Goal: Task Accomplishment & Management: Use online tool/utility

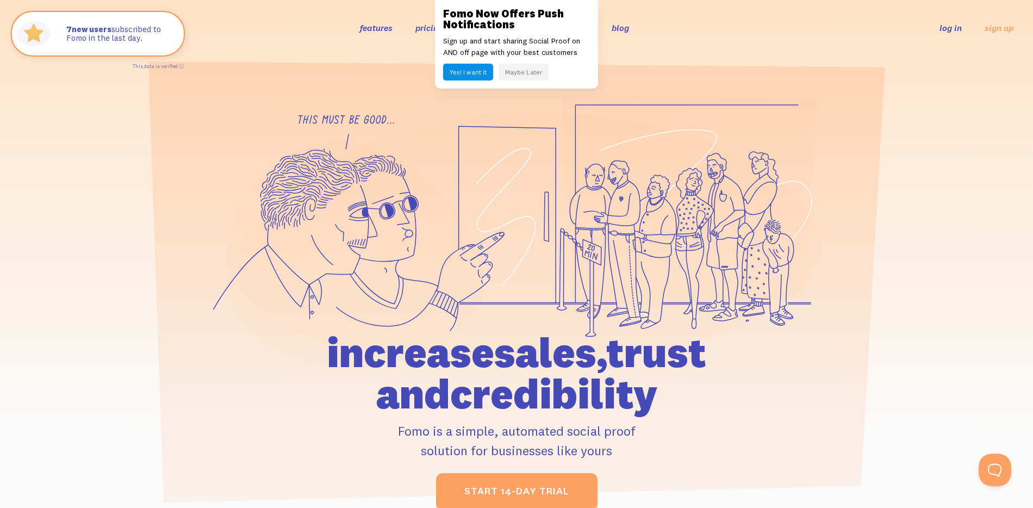
click at [465, 66] on button "Yes! I want it" at bounding box center [468, 72] width 50 height 17
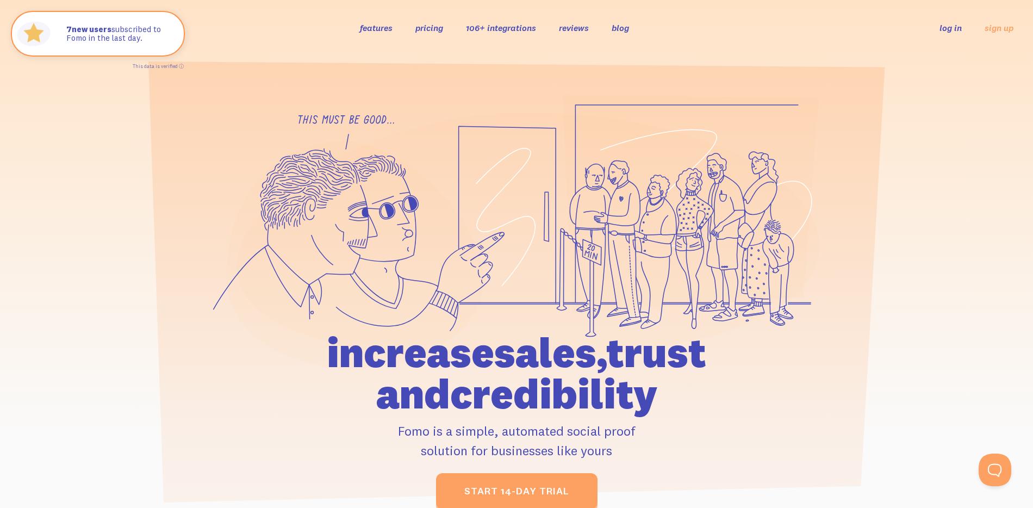
drag, startPoint x: 821, startPoint y: 141, endPoint x: 827, endPoint y: 137, distance: 7.8
click at [823, 139] on div at bounding box center [517, 302] width 620 height 414
click at [947, 29] on link "log in" at bounding box center [950, 27] width 22 height 11
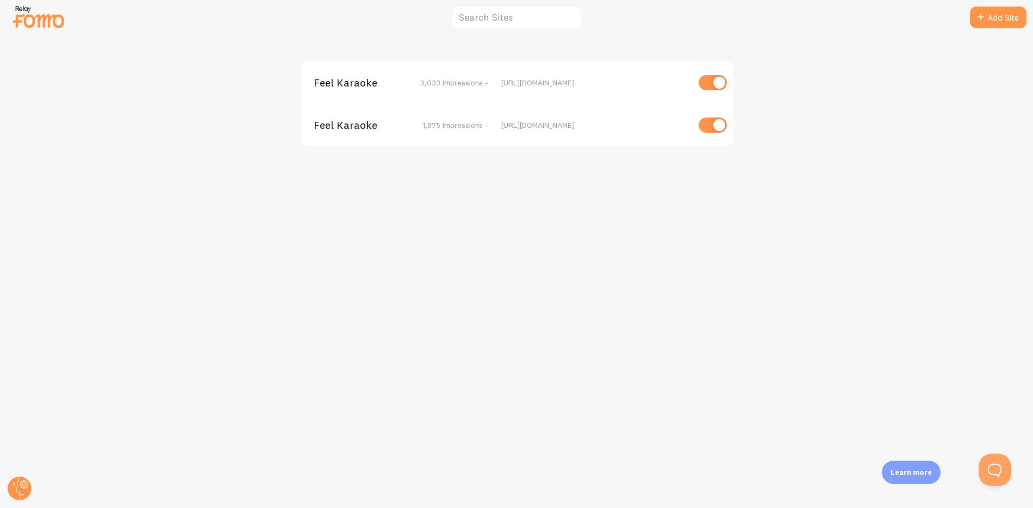
click at [41, 45] on div "Feel Karaoke 3,033 Impressions - https://feelkaraoke.com Feel Karaoke 1,975 Imp…" at bounding box center [517, 271] width 1032 height 473
click at [21, 13] on img at bounding box center [38, 17] width 54 height 28
click at [386, 79] on span "Feel Karaoke" at bounding box center [361, 83] width 88 height 10
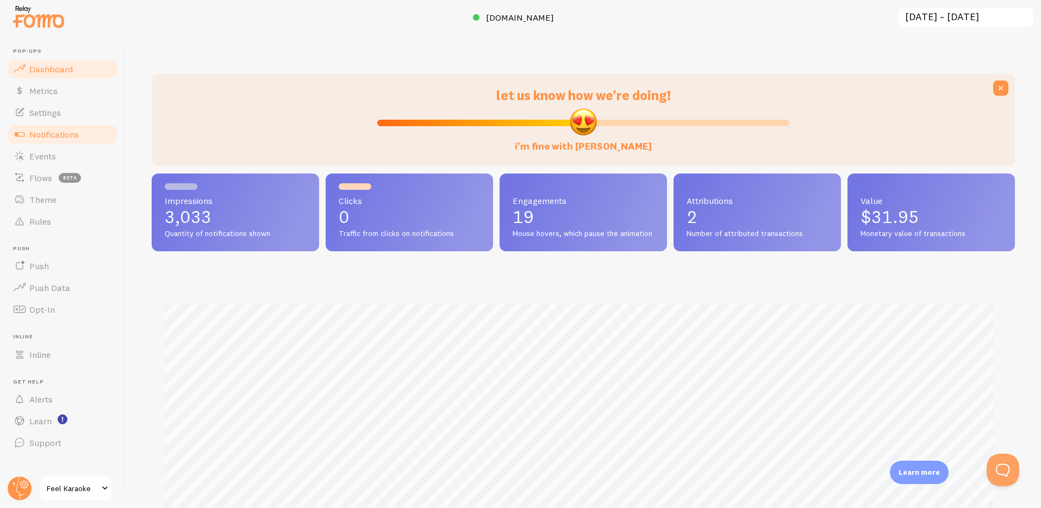
scroll to position [285, 855]
click at [28, 147] on link "Events" at bounding box center [63, 156] width 112 height 22
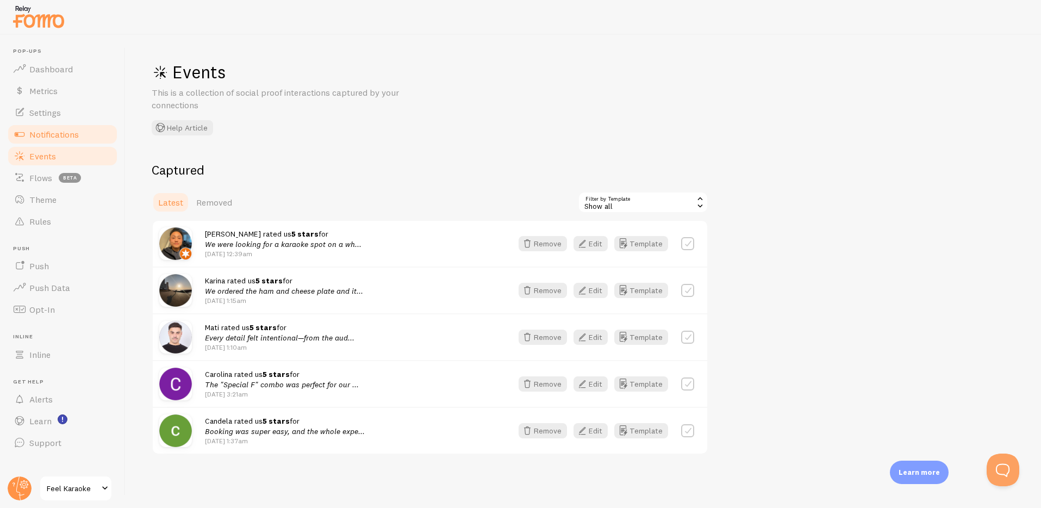
click at [39, 129] on span "Notifications" at bounding box center [53, 134] width 49 height 11
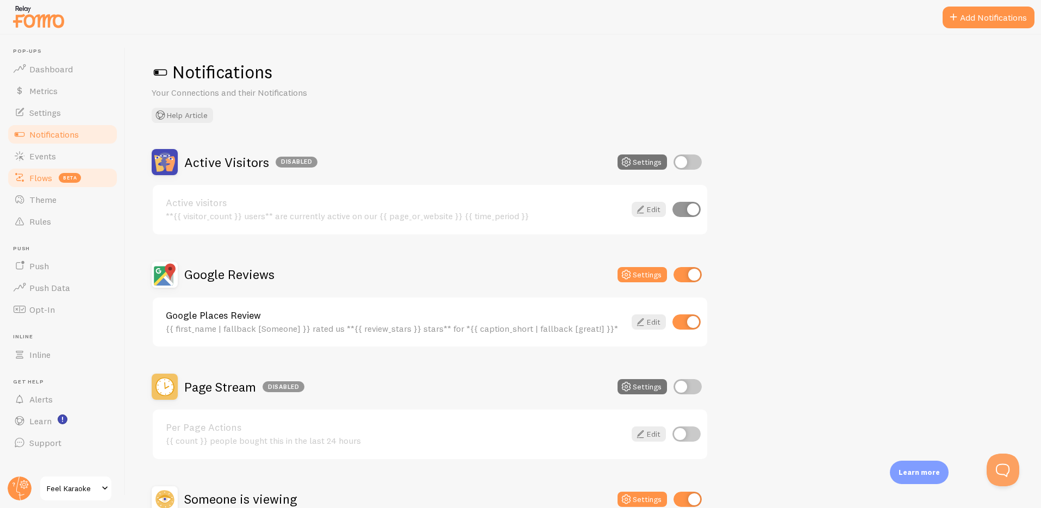
click at [35, 175] on span "Flows" at bounding box center [40, 177] width 23 height 11
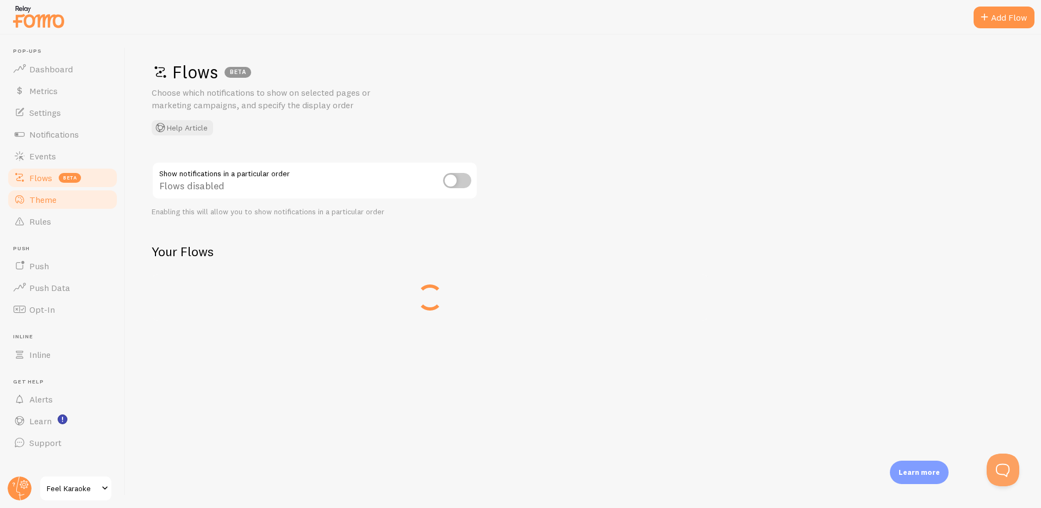
click at [34, 203] on span "Theme" at bounding box center [42, 199] width 27 height 11
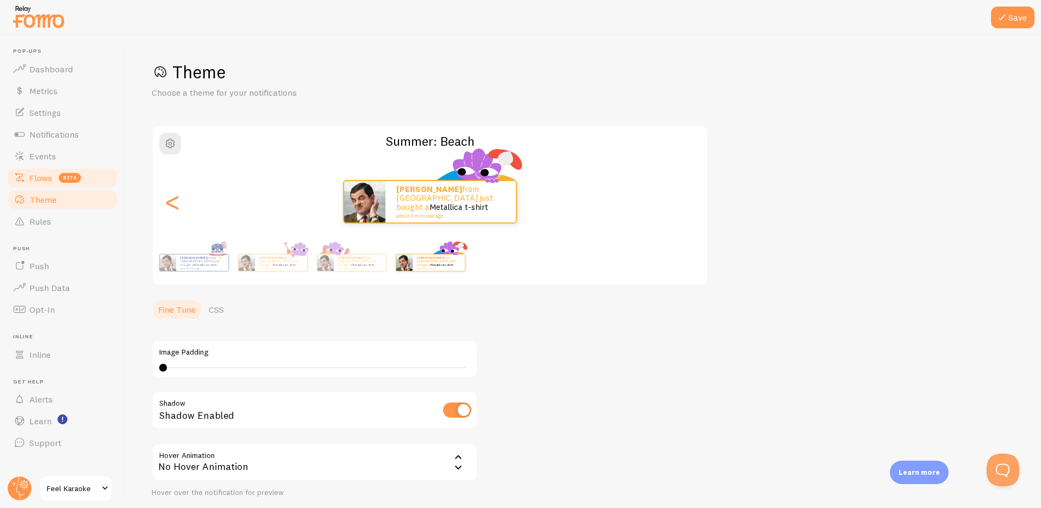
click at [43, 182] on span "Flows" at bounding box center [40, 177] width 23 height 11
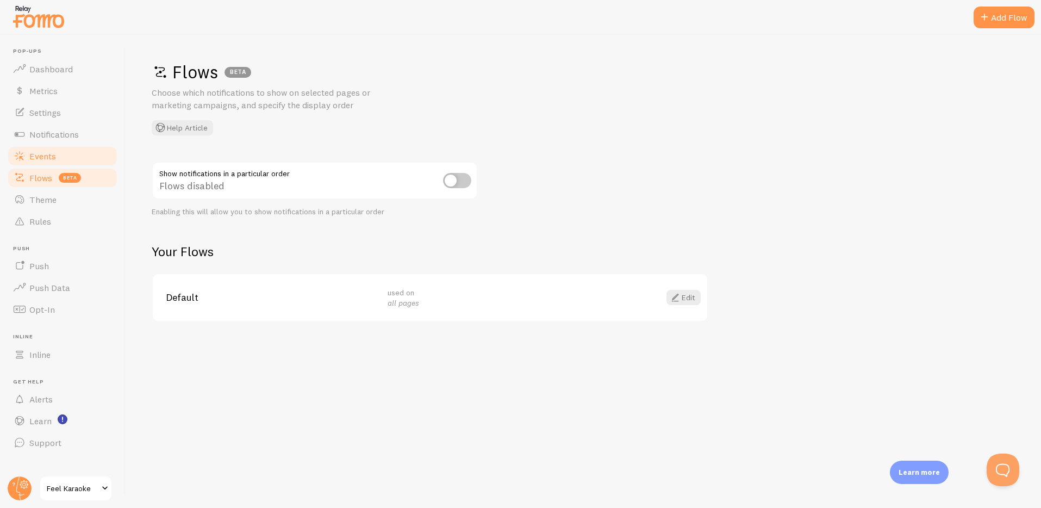
click at [38, 155] on span "Events" at bounding box center [42, 156] width 27 height 11
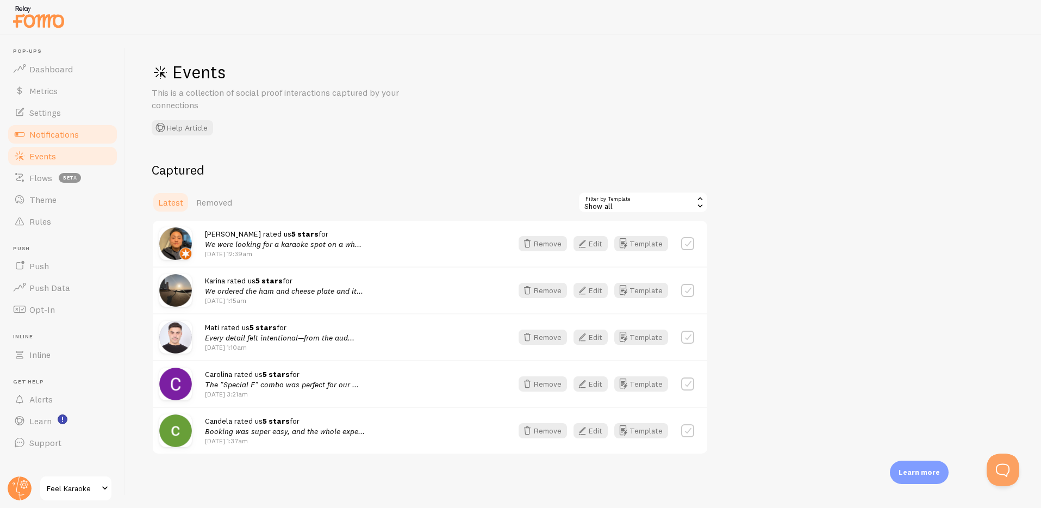
click at [36, 139] on span "Notifications" at bounding box center [53, 134] width 49 height 11
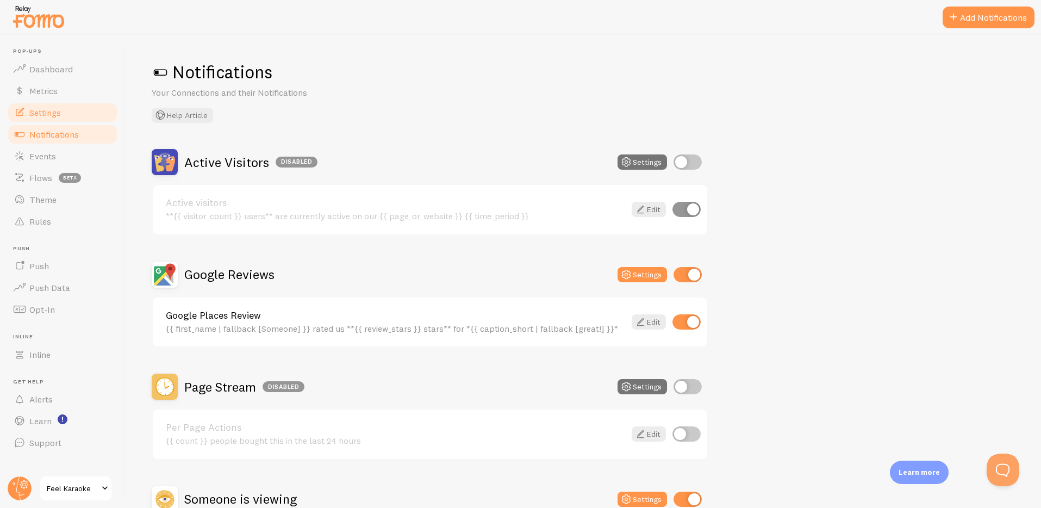
click at [36, 118] on link "Settings" at bounding box center [63, 113] width 112 height 22
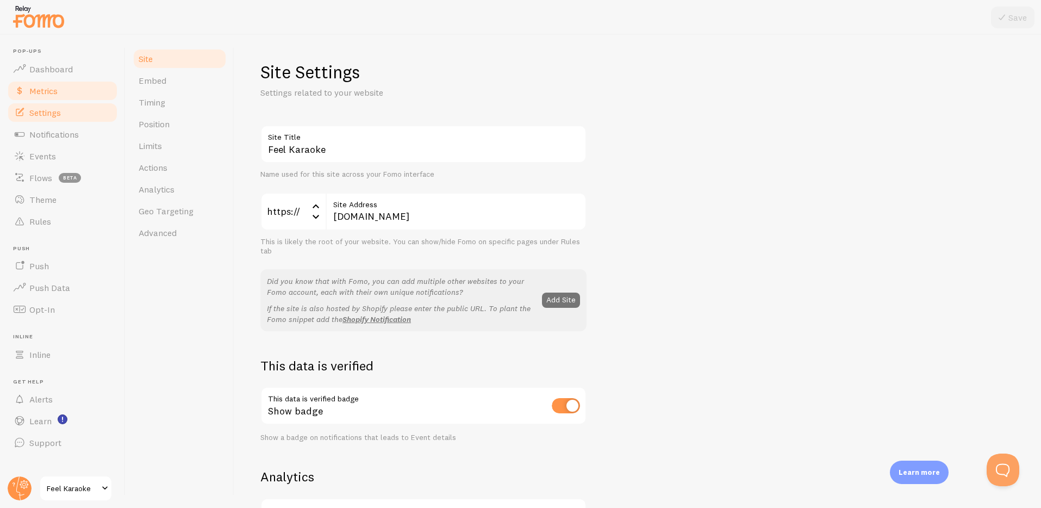
click at [29, 90] on span "Metrics" at bounding box center [43, 90] width 28 height 11
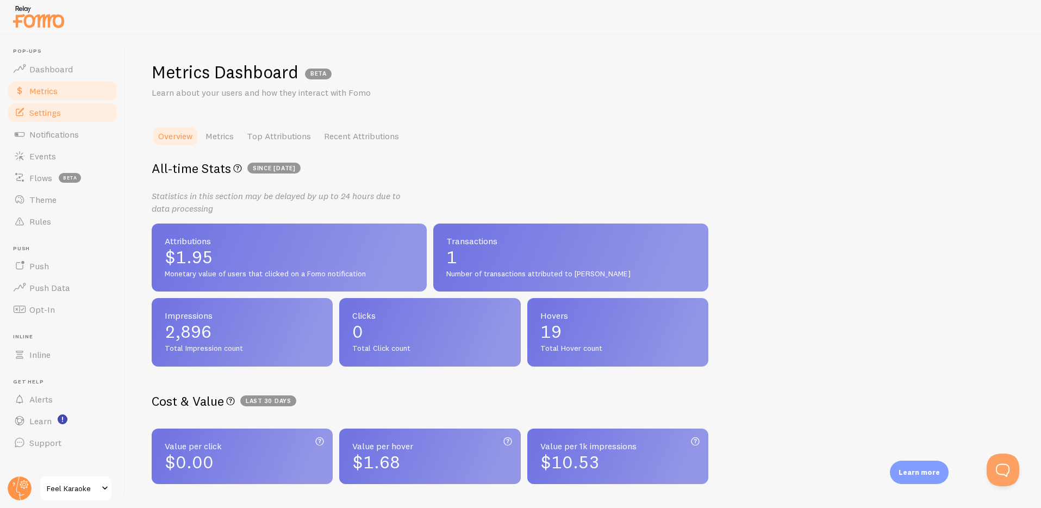
click at [39, 108] on span "Settings" at bounding box center [45, 112] width 32 height 11
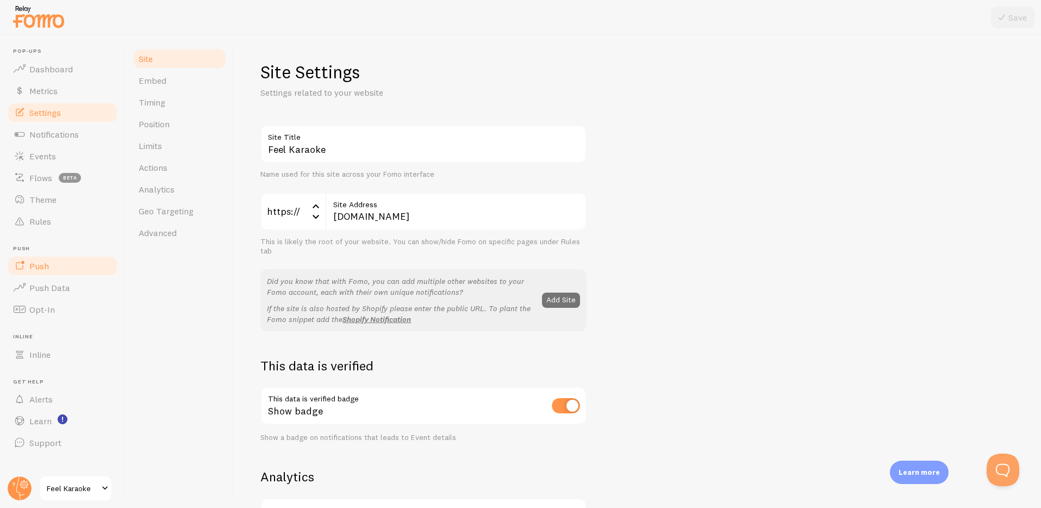
click at [31, 268] on span "Push" at bounding box center [39, 265] width 20 height 11
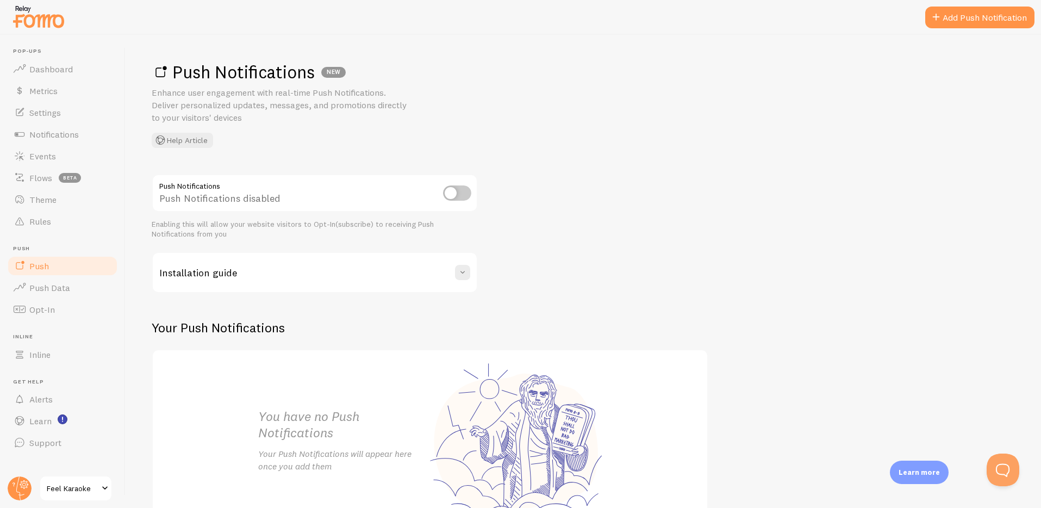
click at [450, 193] on input "checkbox" at bounding box center [457, 192] width 28 height 15
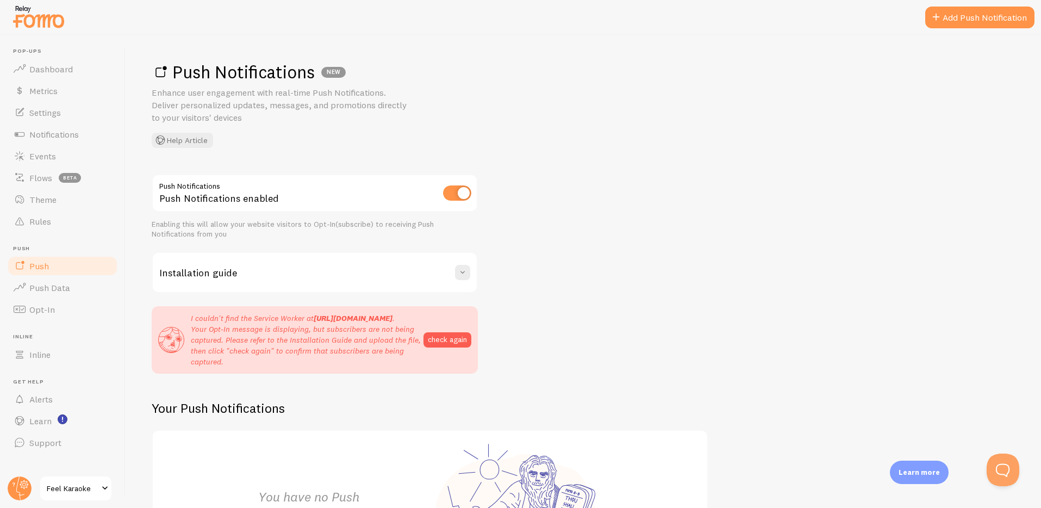
click at [460, 190] on input "checkbox" at bounding box center [457, 192] width 28 height 15
checkbox input "false"
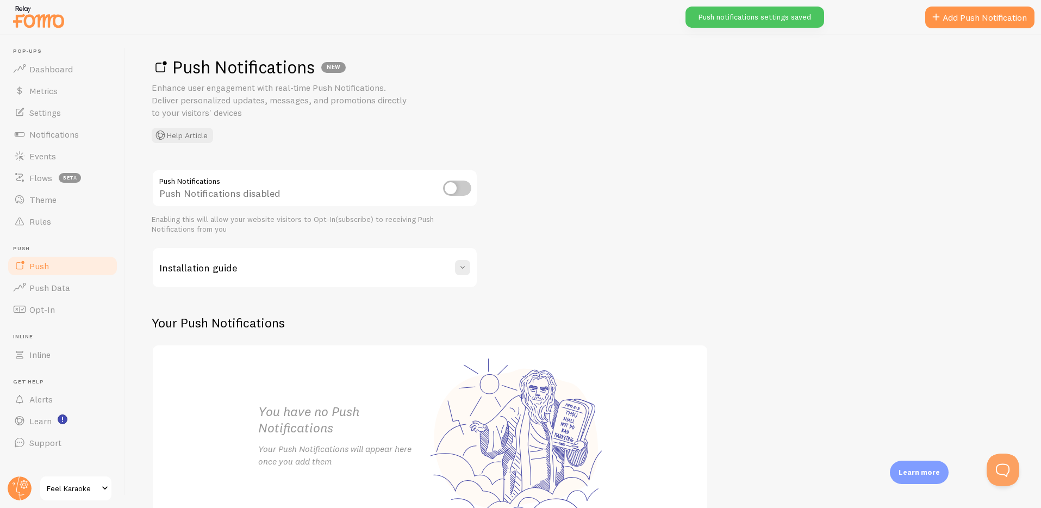
scroll to position [82, 0]
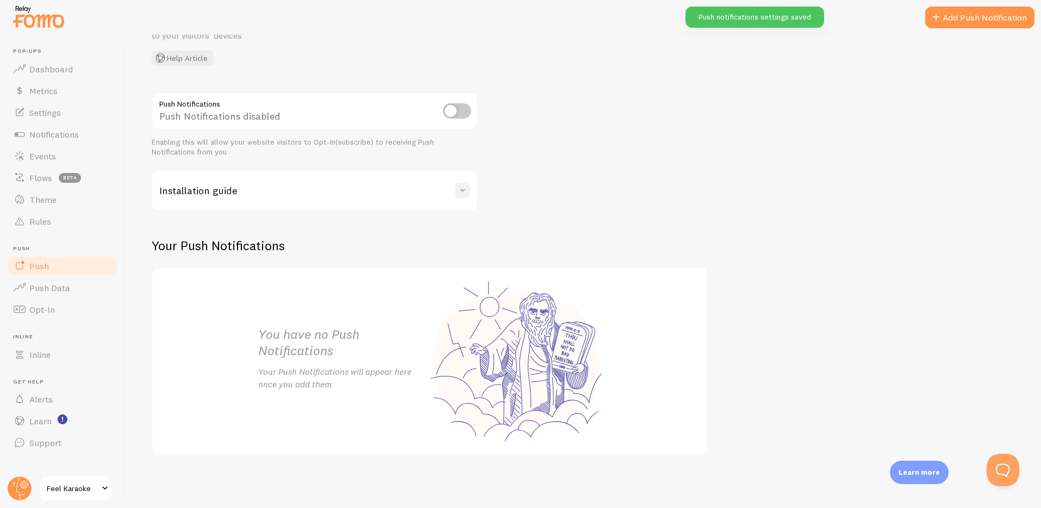
click at [459, 189] on span at bounding box center [462, 190] width 11 height 11
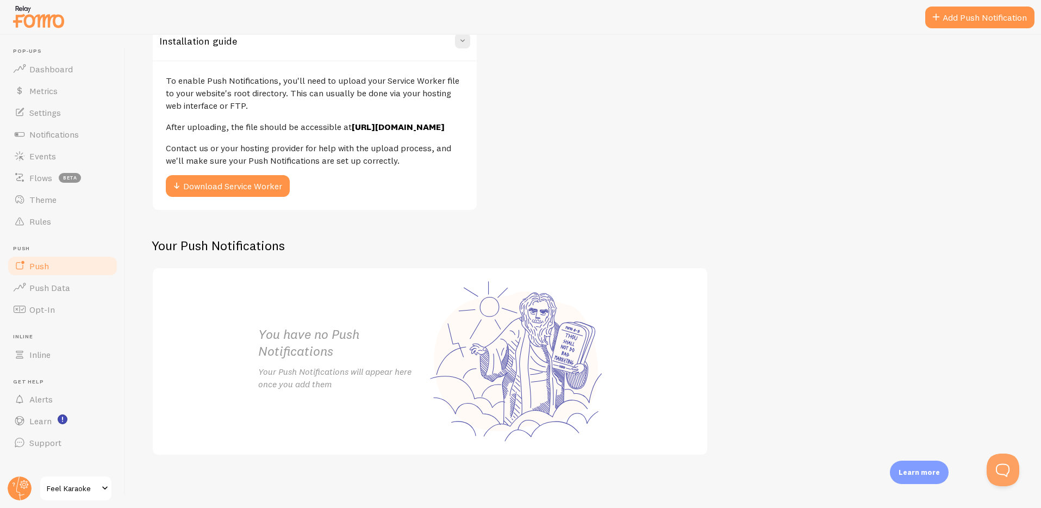
scroll to position [244, 0]
click at [213, 186] on button "Download Service Worker" at bounding box center [228, 186] width 124 height 22
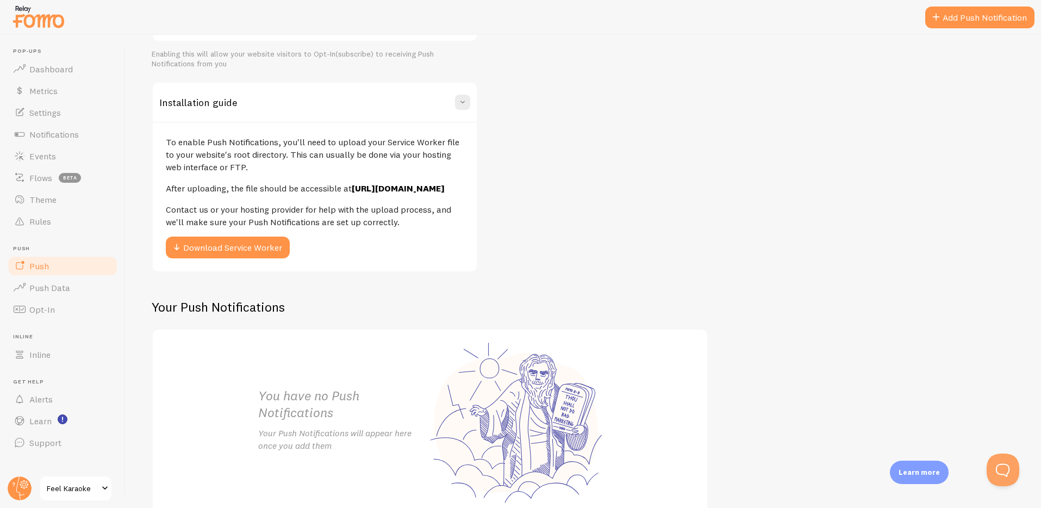
click at [546, 161] on div "Push Notifications Push Notifications disabled Enabling this will allow your we…" at bounding box center [583, 260] width 863 height 513
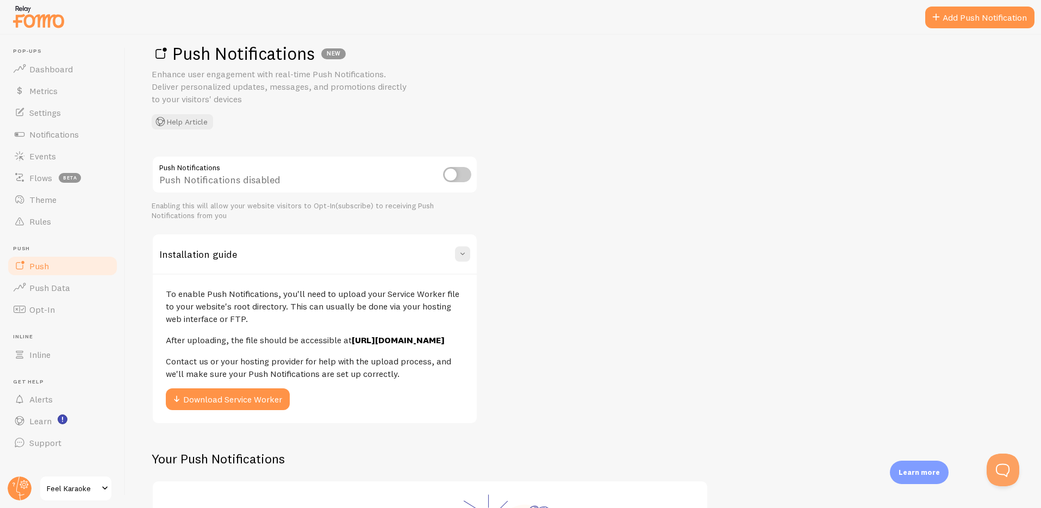
scroll to position [0, 0]
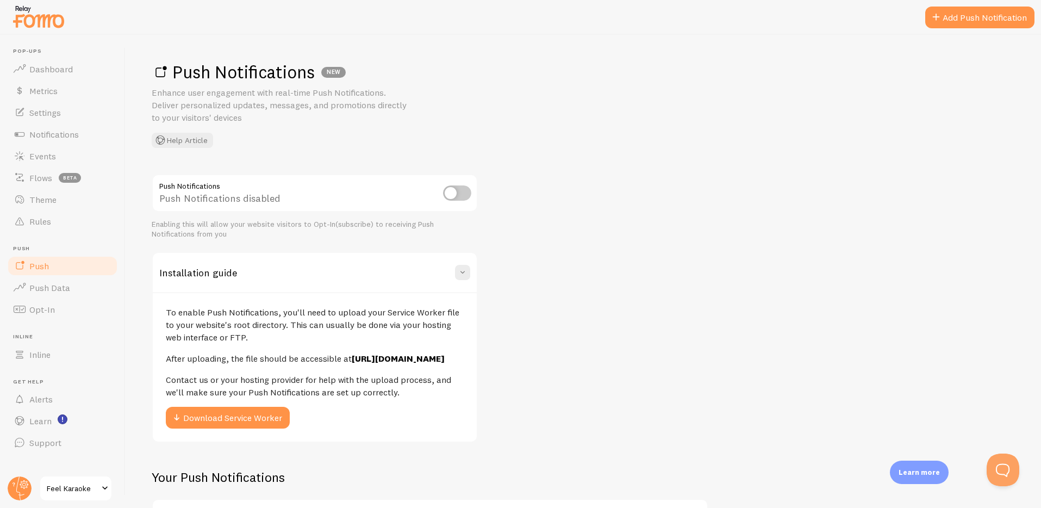
click at [27, 20] on img at bounding box center [38, 17] width 54 height 28
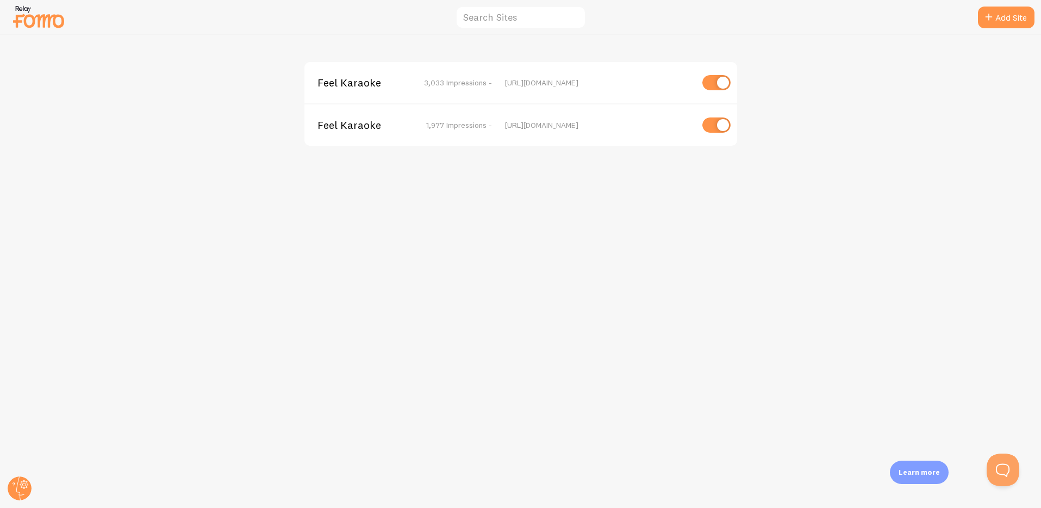
click at [367, 133] on div "Feel Karaoke 1,977 Impressions - https://book.feelkaraoke.com" at bounding box center [520, 124] width 433 height 42
click at [550, 129] on div "https://book.feelkaraoke.com" at bounding box center [599, 125] width 188 height 10
click at [374, 130] on span "Feel Karaoke" at bounding box center [361, 125] width 88 height 10
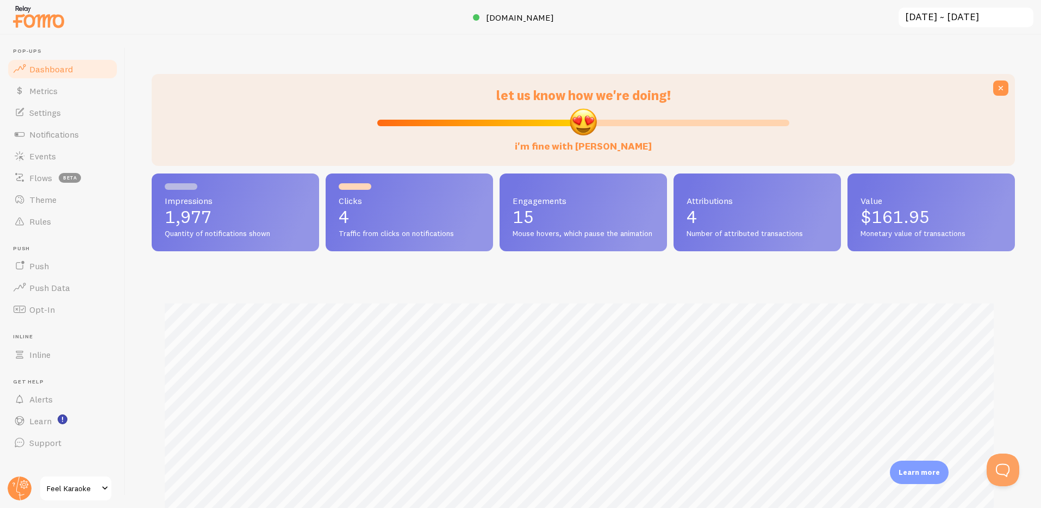
scroll to position [285, 855]
click at [37, 263] on span "Push" at bounding box center [39, 265] width 20 height 11
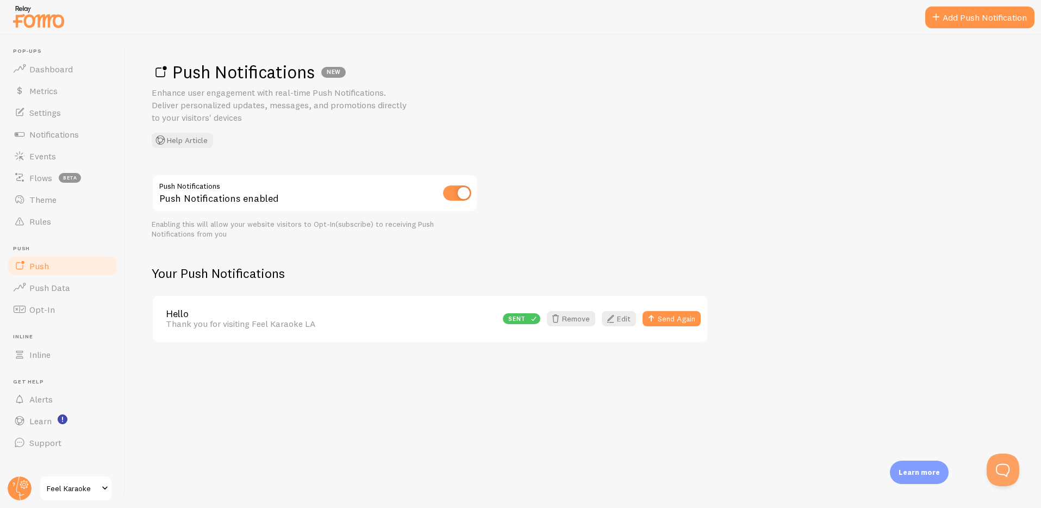
click at [776, 181] on div "Push Notifications Push Notifications enabled Enabling this will allow your web…" at bounding box center [583, 258] width 863 height 169
click at [776, 182] on div "Push Notifications Push Notifications enabled Enabling this will allow your web…" at bounding box center [583, 258] width 863 height 169
drag, startPoint x: 761, startPoint y: 432, endPoint x: 698, endPoint y: 367, distance: 89.9
click at [760, 431] on div "Push Notifications NEW Enhance user engagement with real-time Push Notification…" at bounding box center [583, 271] width 915 height 473
click at [676, 321] on button "Send Again" at bounding box center [671, 318] width 58 height 15
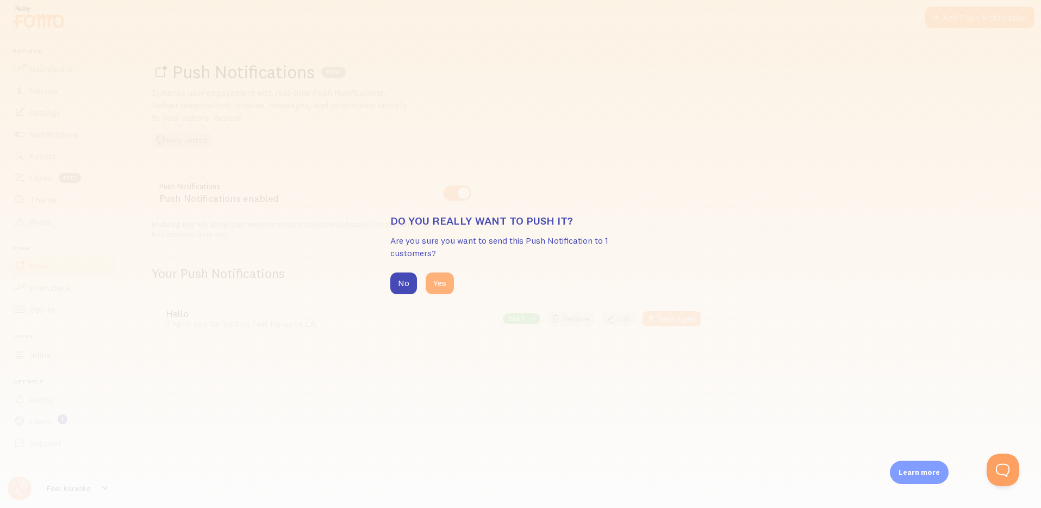
click at [439, 282] on button "Yes" at bounding box center [440, 283] width 28 height 22
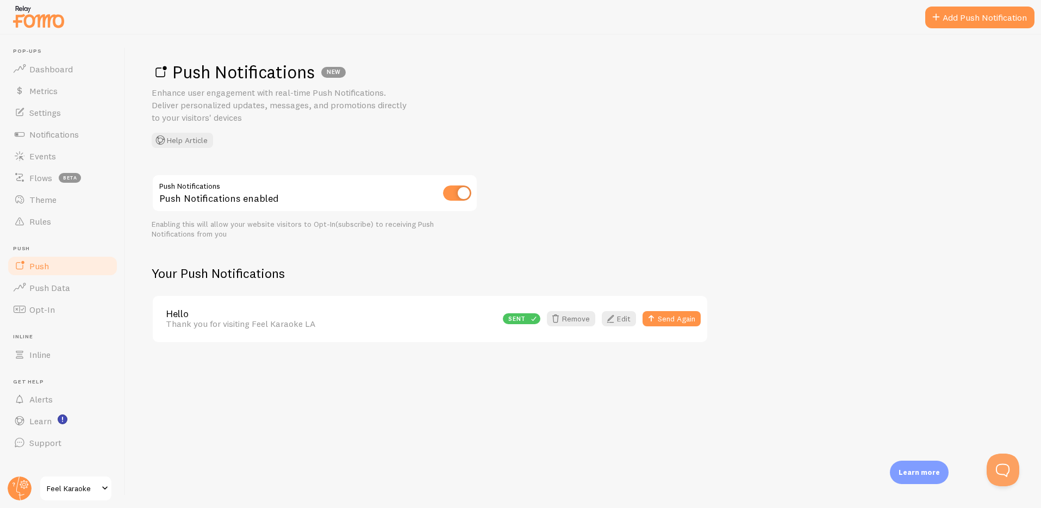
drag, startPoint x: 673, startPoint y: 373, endPoint x: 676, endPoint y: 338, distance: 35.5
click at [673, 370] on div "Push Notifications NEW Enhance user engagement with real-time Push Notification…" at bounding box center [583, 271] width 915 height 473
click at [670, 317] on button "Send Again" at bounding box center [671, 318] width 58 height 15
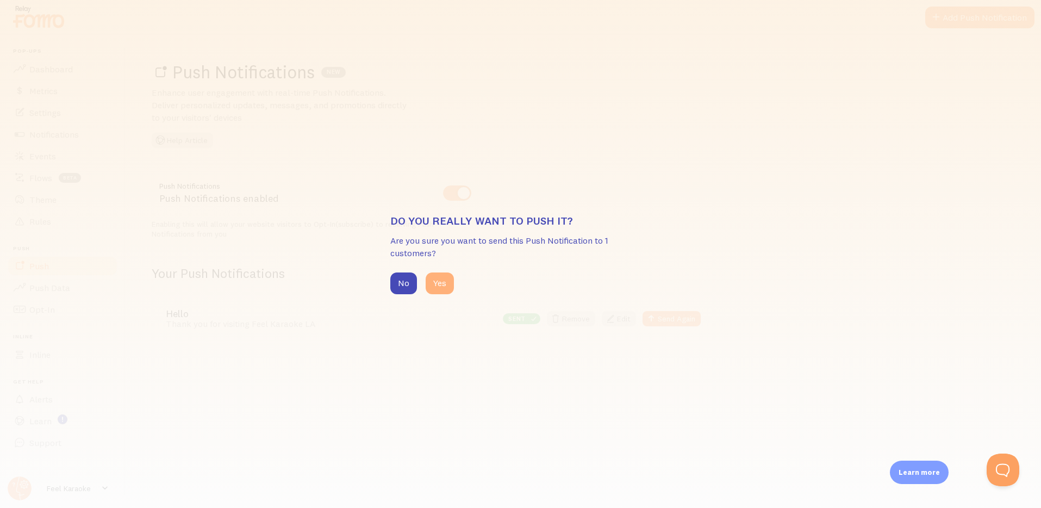
click at [443, 281] on button "Yes" at bounding box center [440, 283] width 28 height 22
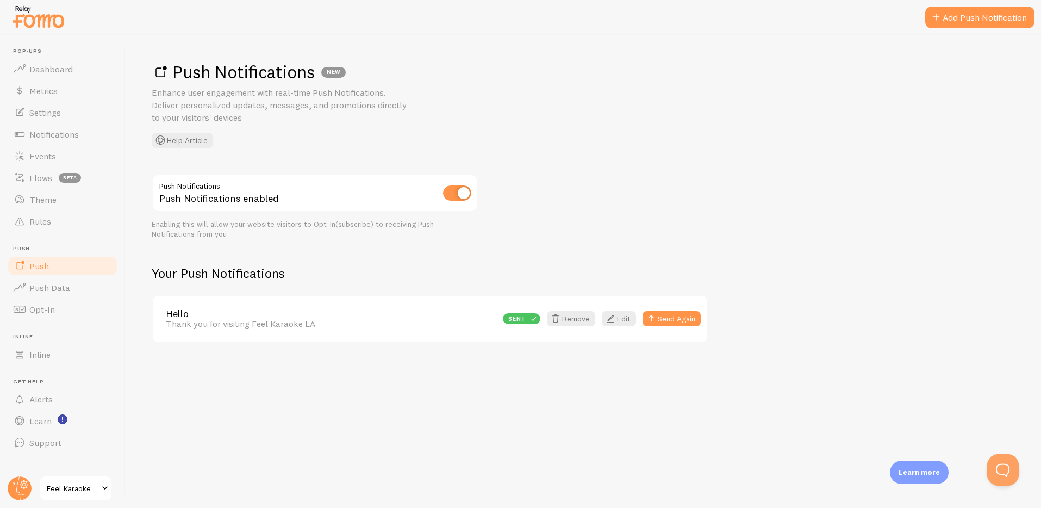
click at [229, 326] on div "Thank you for visiting Feel Karaoke LA" at bounding box center [331, 323] width 330 height 10
click at [670, 317] on button "Send Again" at bounding box center [671, 318] width 58 height 15
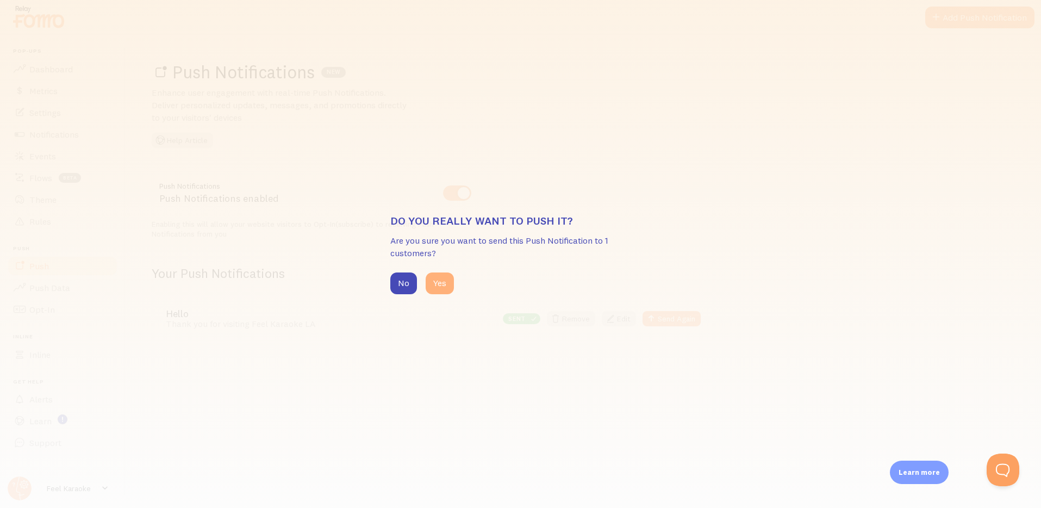
click at [436, 281] on button "Yes" at bounding box center [440, 283] width 28 height 22
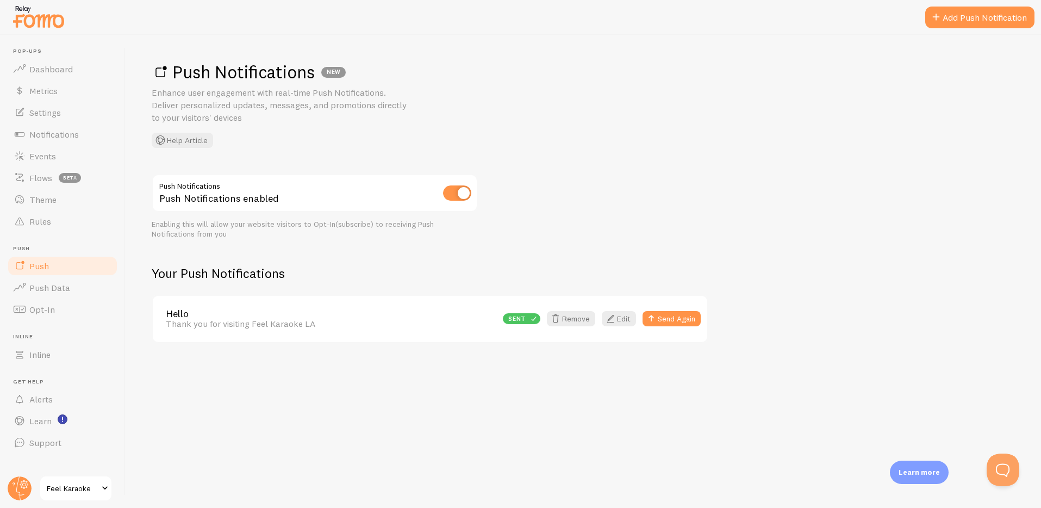
drag, startPoint x: 795, startPoint y: 171, endPoint x: 788, endPoint y: 194, distance: 23.7
click at [792, 183] on div "Push Notifications NEW Enhance user engagement with real-time Push Notification…" at bounding box center [583, 271] width 915 height 473
click at [796, 324] on div "Push Notifications Push Notifications enabled Enabling this will allow your web…" at bounding box center [583, 258] width 863 height 169
click at [674, 318] on button "Send Again" at bounding box center [671, 318] width 58 height 15
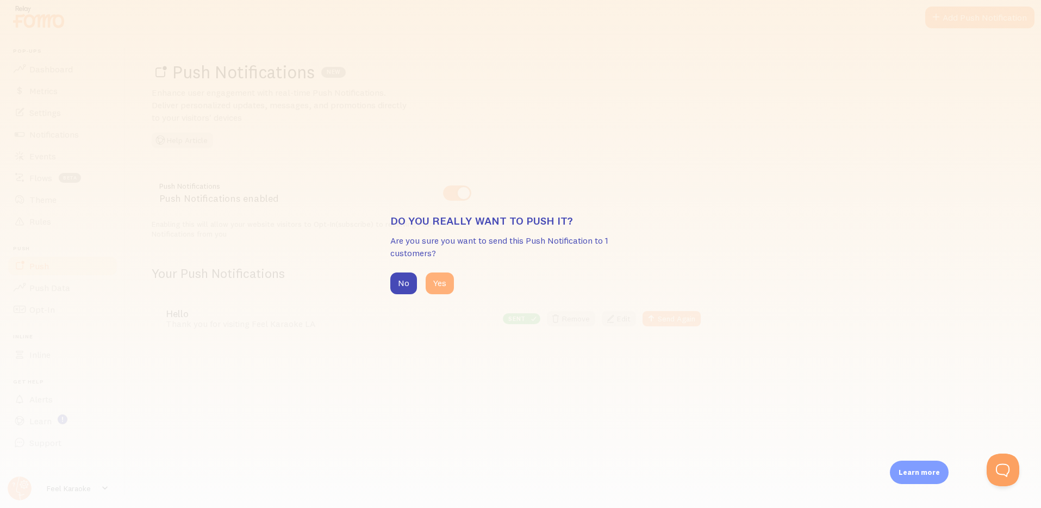
click at [443, 284] on button "Yes" at bounding box center [440, 283] width 28 height 22
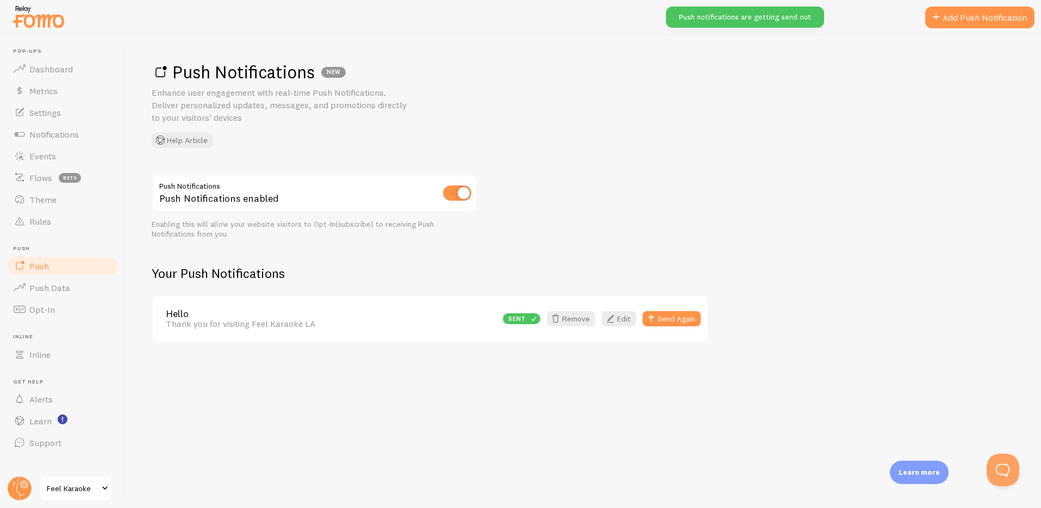
click at [796, 223] on div "Push Notifications Push Notifications enabled Enabling this will allow your web…" at bounding box center [583, 258] width 863 height 169
click at [689, 185] on div "Push Notifications Push Notifications enabled Enabling this will allow your web…" at bounding box center [583, 258] width 863 height 169
click at [777, 168] on div "Push Notifications NEW Enhance user engagement with real-time Push Notification…" at bounding box center [583, 271] width 915 height 473
click at [699, 124] on div "Push Notifications NEW Enhance user engagement with real-time Push Notification…" at bounding box center [583, 104] width 863 height 87
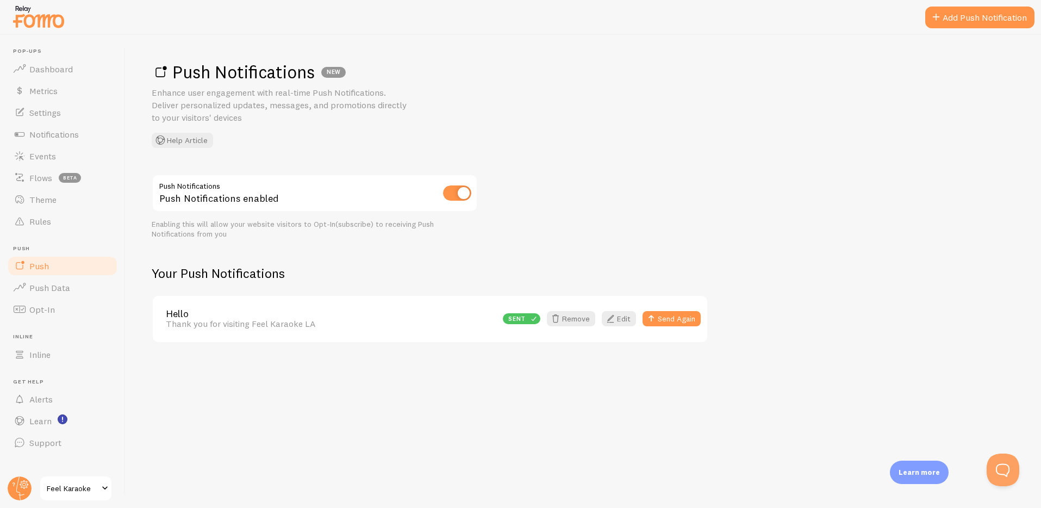
drag, startPoint x: 813, startPoint y: 122, endPoint x: 802, endPoint y: 138, distance: 19.6
click at [813, 124] on div "Push Notifications NEW Enhance user engagement with real-time Push Notification…" at bounding box center [583, 104] width 863 height 87
click at [679, 317] on button "Send Again" at bounding box center [671, 318] width 58 height 15
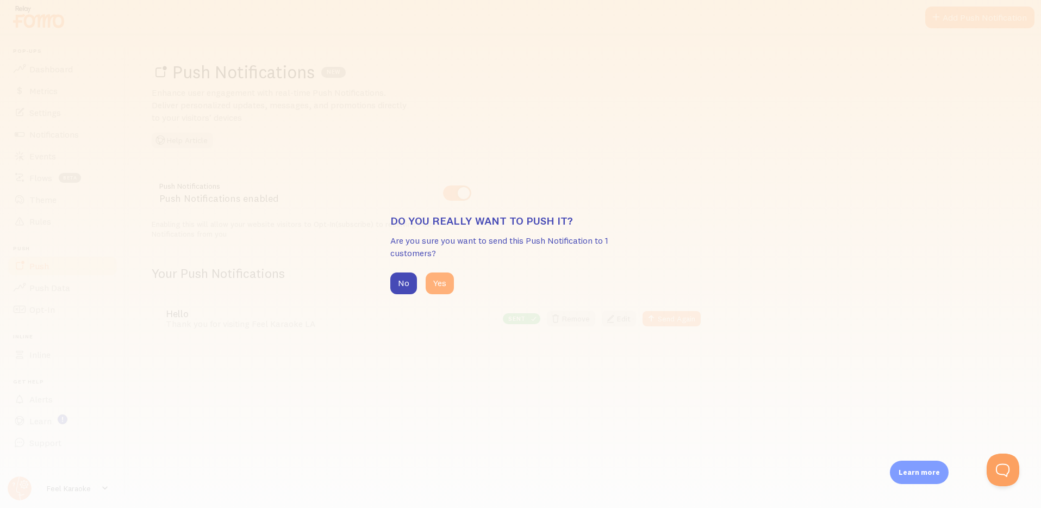
click at [438, 281] on button "Yes" at bounding box center [440, 283] width 28 height 22
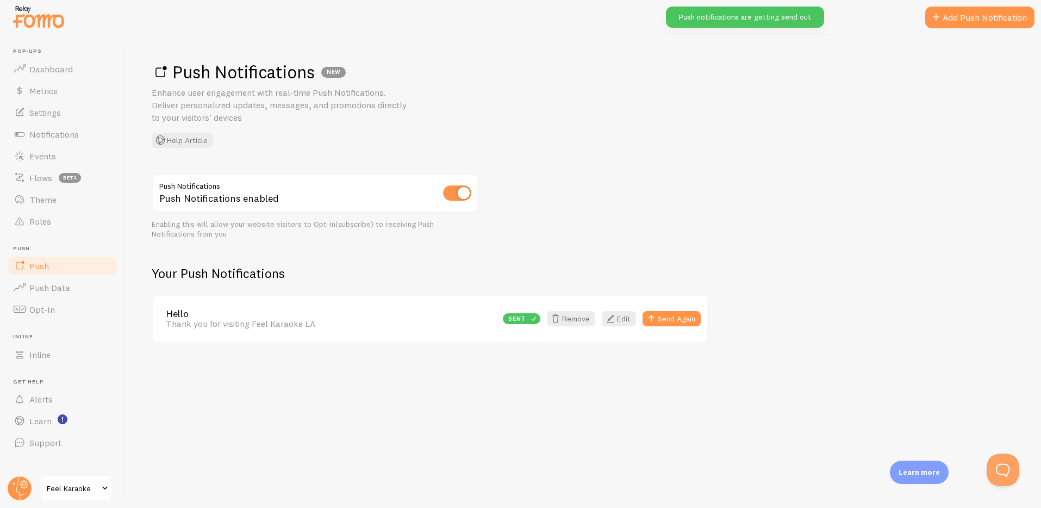
click at [722, 220] on div "Push Notifications Push Notifications enabled Enabling this will allow your web…" at bounding box center [583, 258] width 863 height 169
click at [831, 370] on div "Push Notifications NEW Enhance user engagement with real-time Push Notification…" at bounding box center [583, 271] width 915 height 473
click at [735, 151] on div "Push Notifications NEW Enhance user engagement with real-time Push Notification…" at bounding box center [583, 271] width 915 height 473
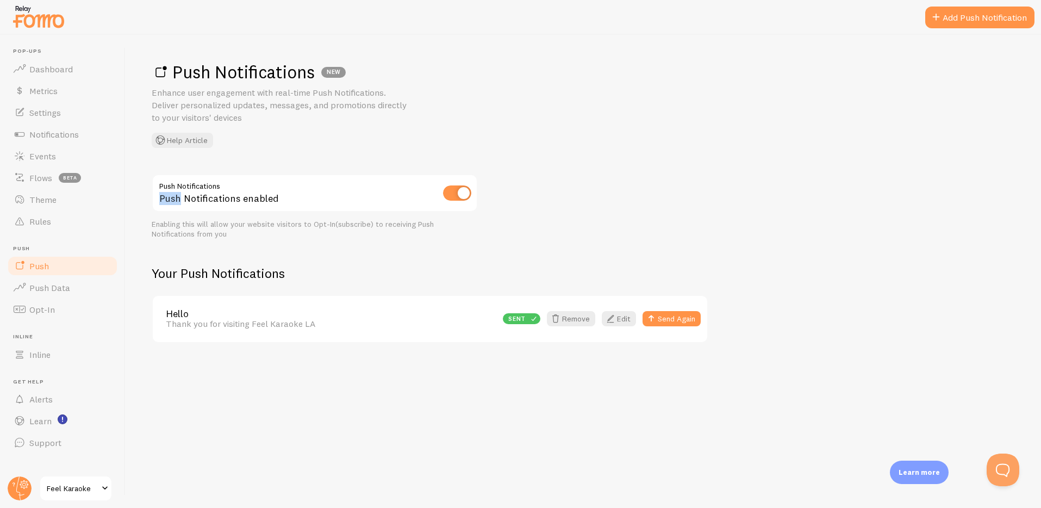
click at [735, 151] on div "Push Notifications NEW Enhance user engagement with real-time Push Notification…" at bounding box center [583, 271] width 915 height 473
click at [479, 111] on div "Push Notifications NEW Enhance user engagement with real-time Push Notification…" at bounding box center [583, 104] width 863 height 87
drag, startPoint x: 631, startPoint y: 217, endPoint x: 632, endPoint y: 284, distance: 66.9
click at [632, 234] on div "Push Notifications Push Notifications enabled Enabling this will allow your web…" at bounding box center [583, 258] width 863 height 169
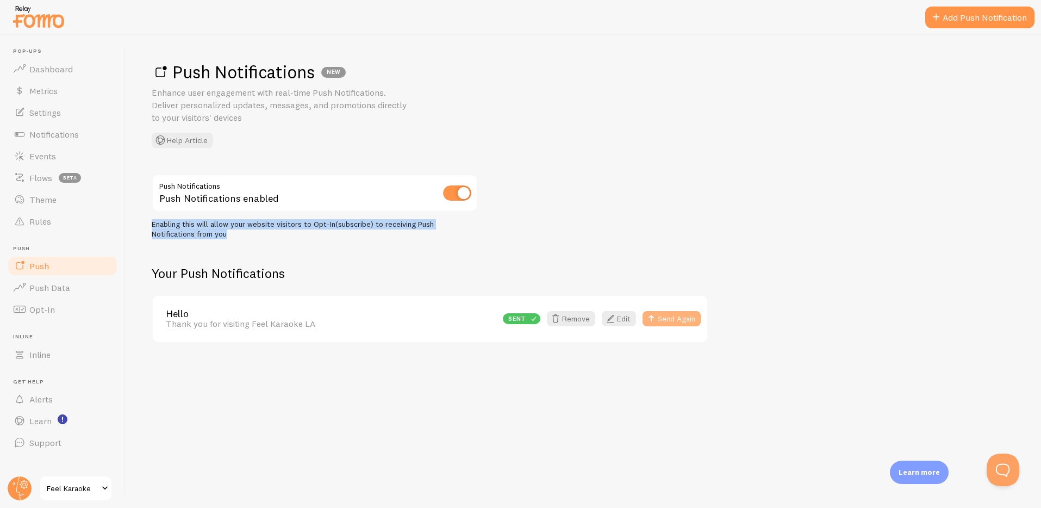
click at [668, 320] on button "Send Again" at bounding box center [671, 318] width 58 height 15
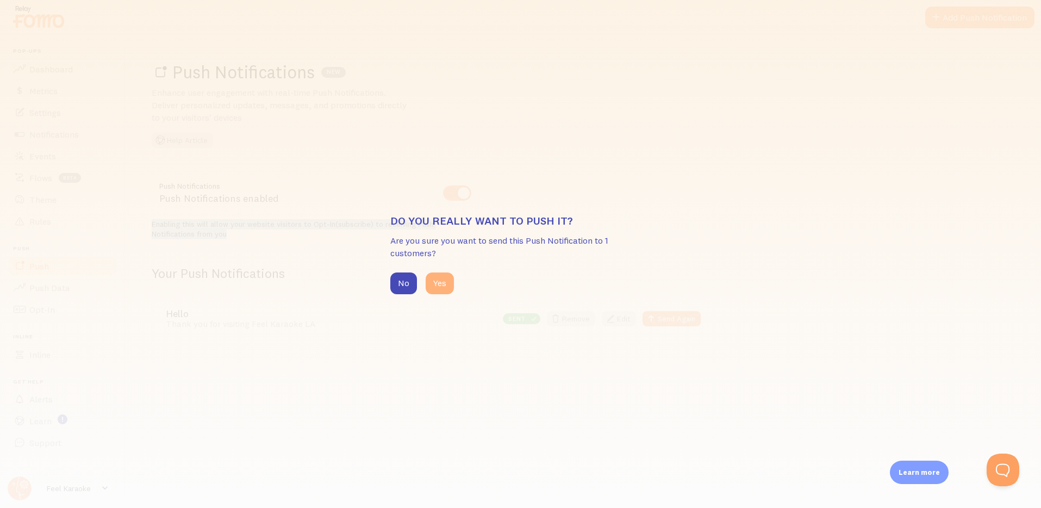
click at [443, 281] on button "Yes" at bounding box center [440, 283] width 28 height 22
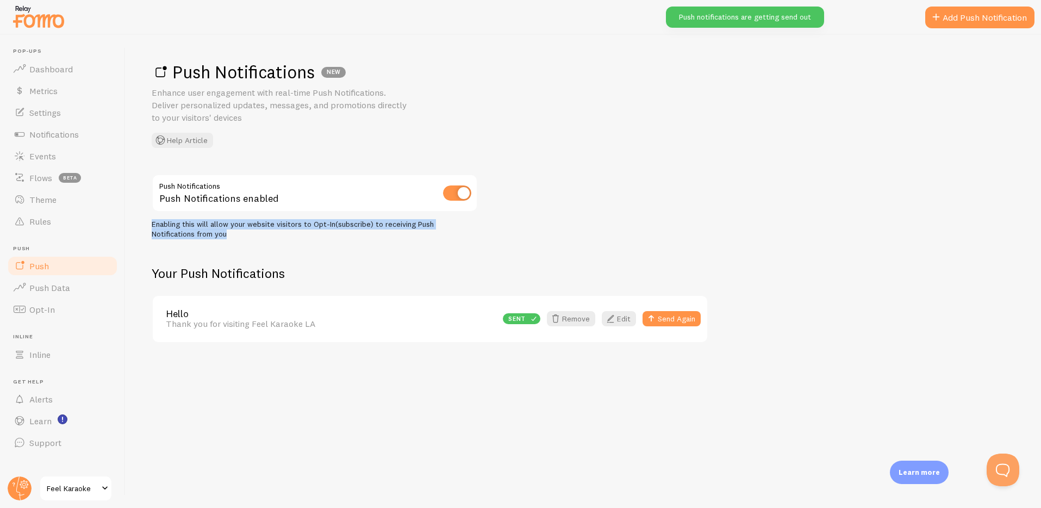
click at [668, 222] on div "Push Notifications Push Notifications enabled Enabling this will allow your web…" at bounding box center [583, 258] width 863 height 169
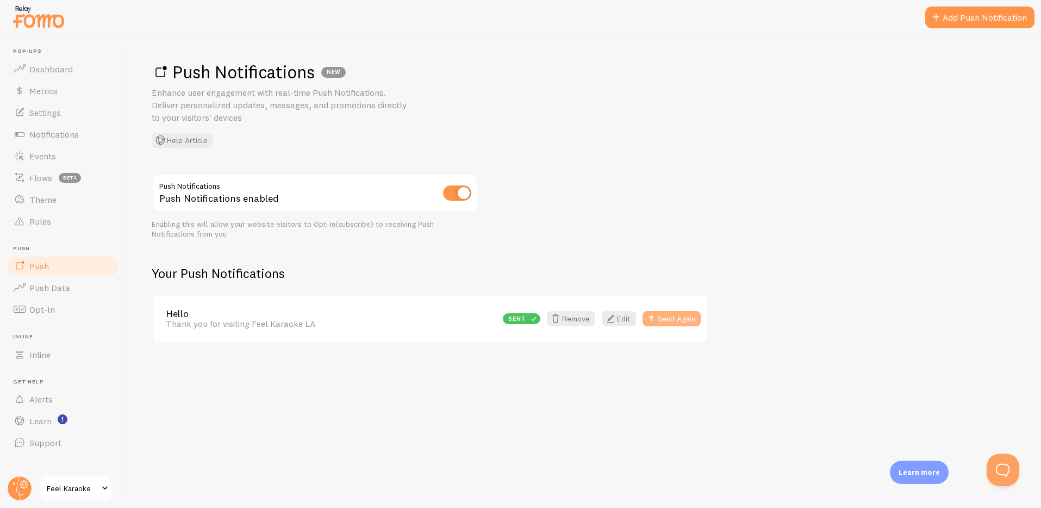
click at [674, 320] on button "Send Again" at bounding box center [671, 318] width 58 height 15
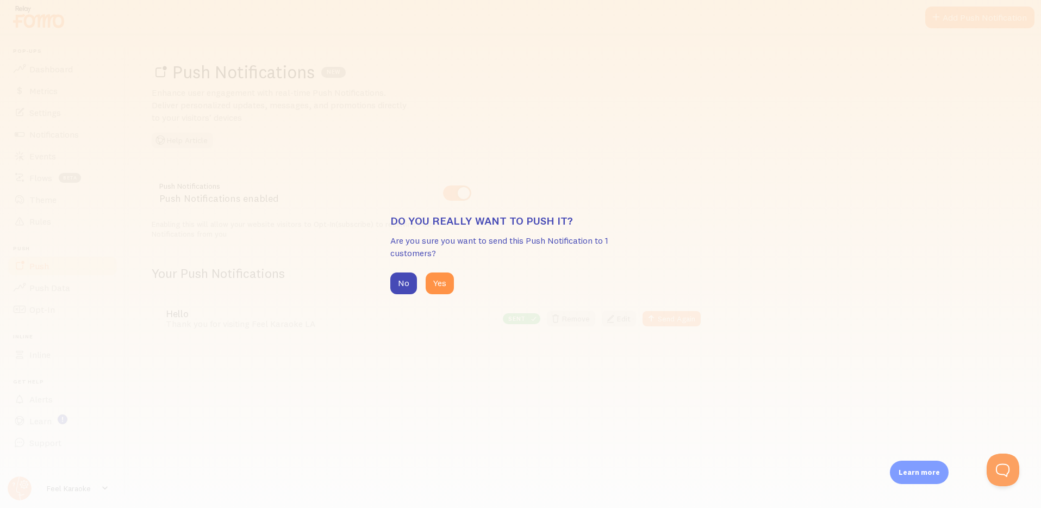
click at [607, 243] on p "Are you sure you want to send this Push Notification to 1 customers?" at bounding box center [520, 246] width 261 height 25
click at [433, 280] on button "Yes" at bounding box center [440, 283] width 28 height 22
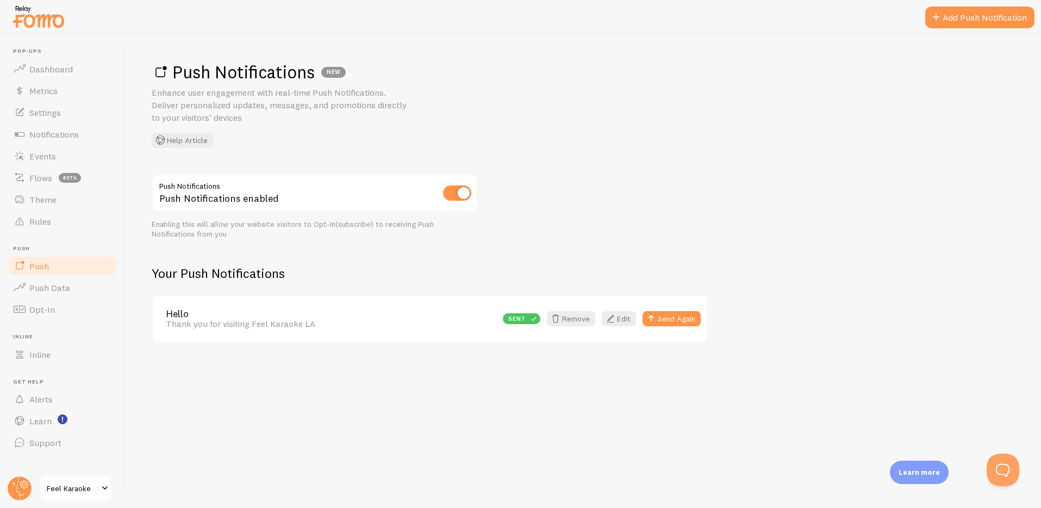
click at [562, 423] on div "Push Notifications NEW Enhance user engagement with real-time Push Notification…" at bounding box center [583, 271] width 915 height 473
click at [704, 397] on div "Push Notifications NEW Enhance user engagement with real-time Push Notification…" at bounding box center [583, 271] width 915 height 473
click at [526, 314] on div "Sent" at bounding box center [522, 318] width 38 height 11
click at [672, 321] on button "Send Again" at bounding box center [671, 318] width 58 height 15
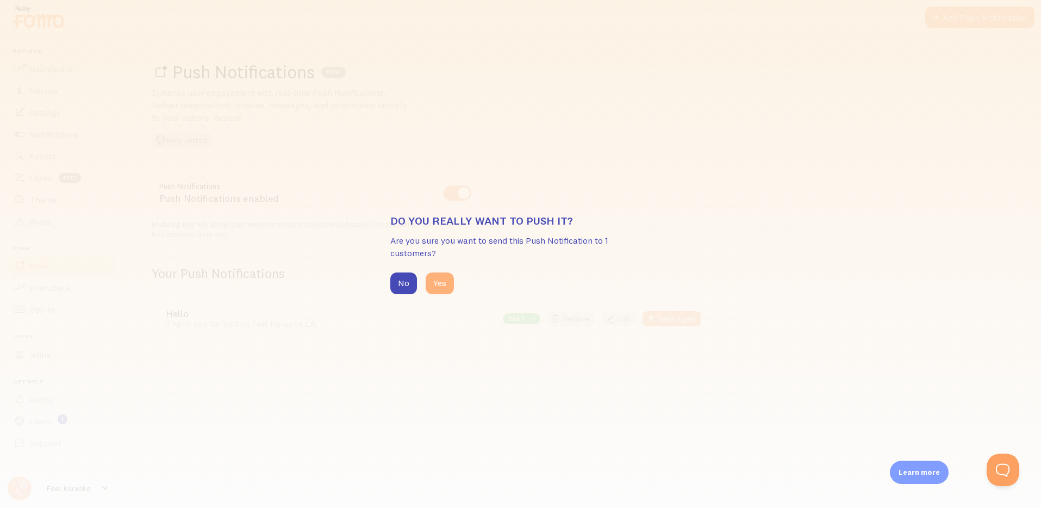
click at [433, 282] on button "Yes" at bounding box center [440, 283] width 28 height 22
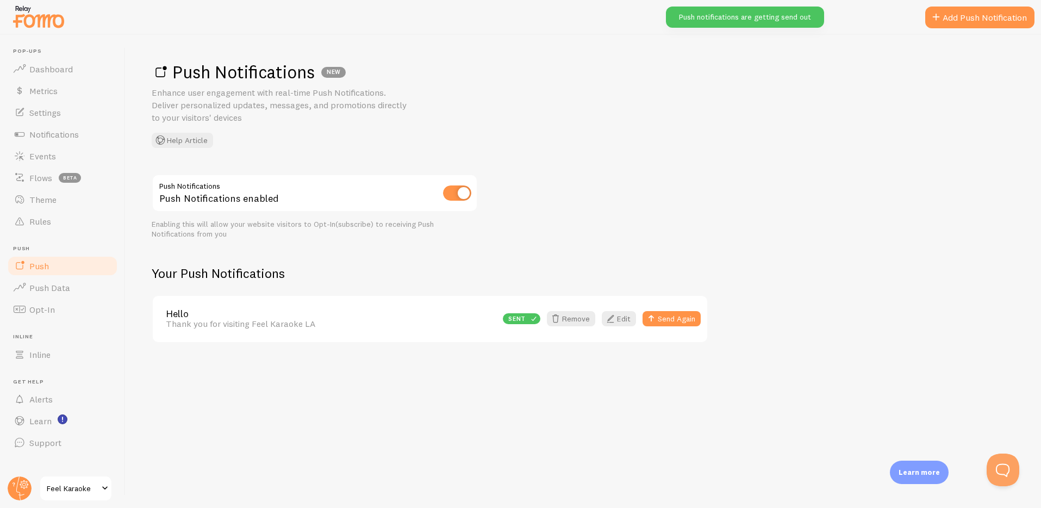
click at [701, 155] on div "Push Notifications NEW Enhance user engagement with real-time Push Notification…" at bounding box center [583, 271] width 915 height 473
